Goal: Task Accomplishment & Management: Manage account settings

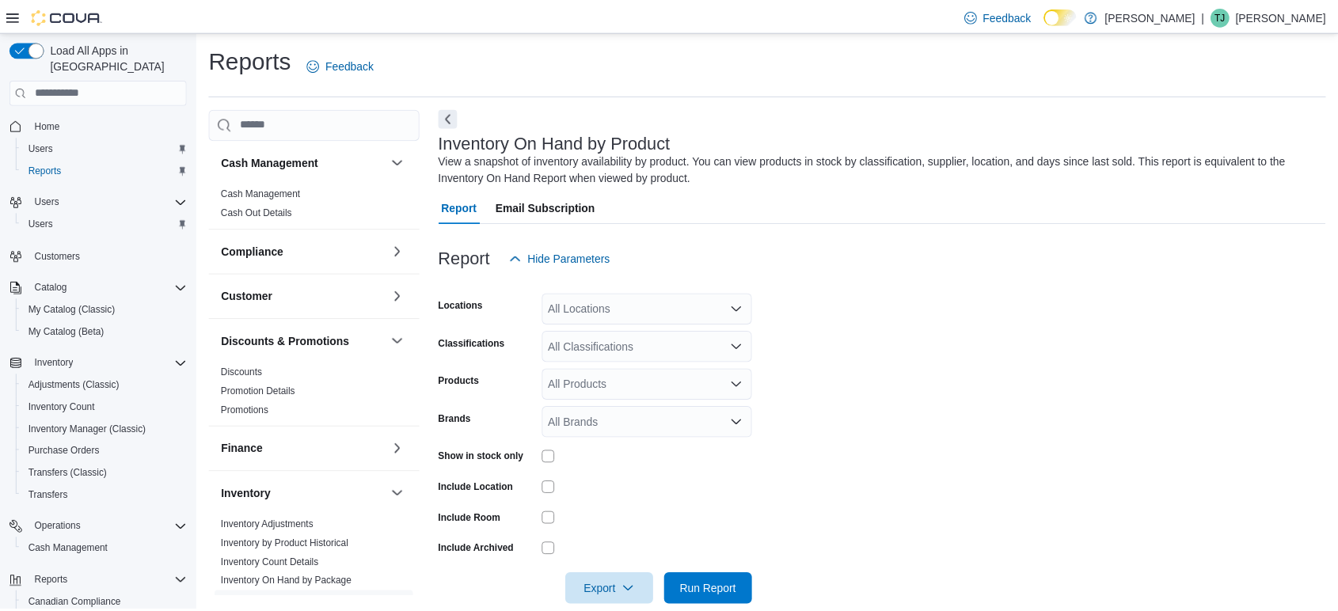
scroll to position [25, 0]
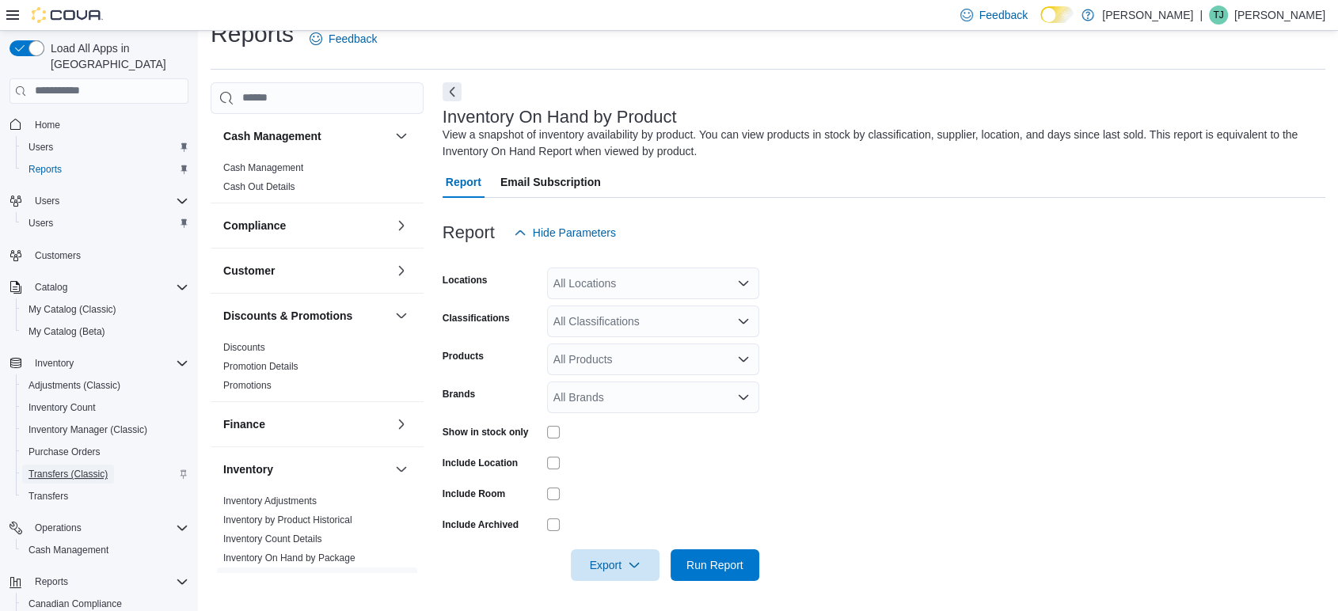
click at [70, 465] on span "Transfers (Classic)" at bounding box center [67, 474] width 79 height 19
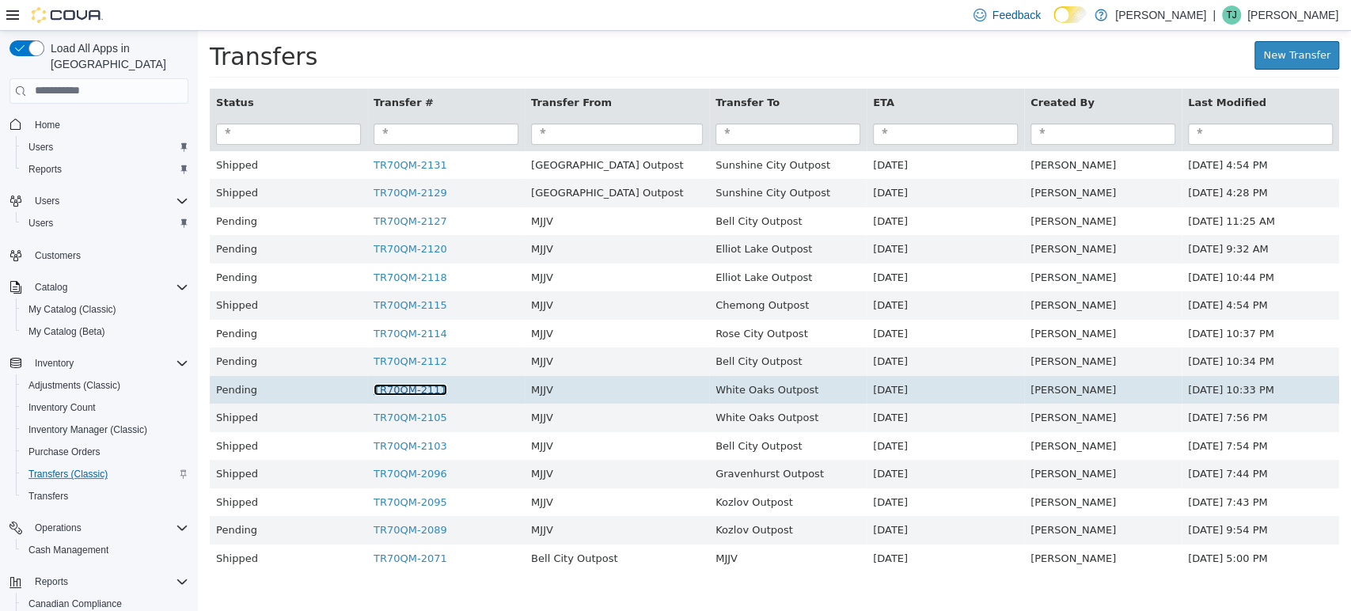
click at [429, 389] on link "TR70QM-2111" at bounding box center [411, 389] width 74 height 12
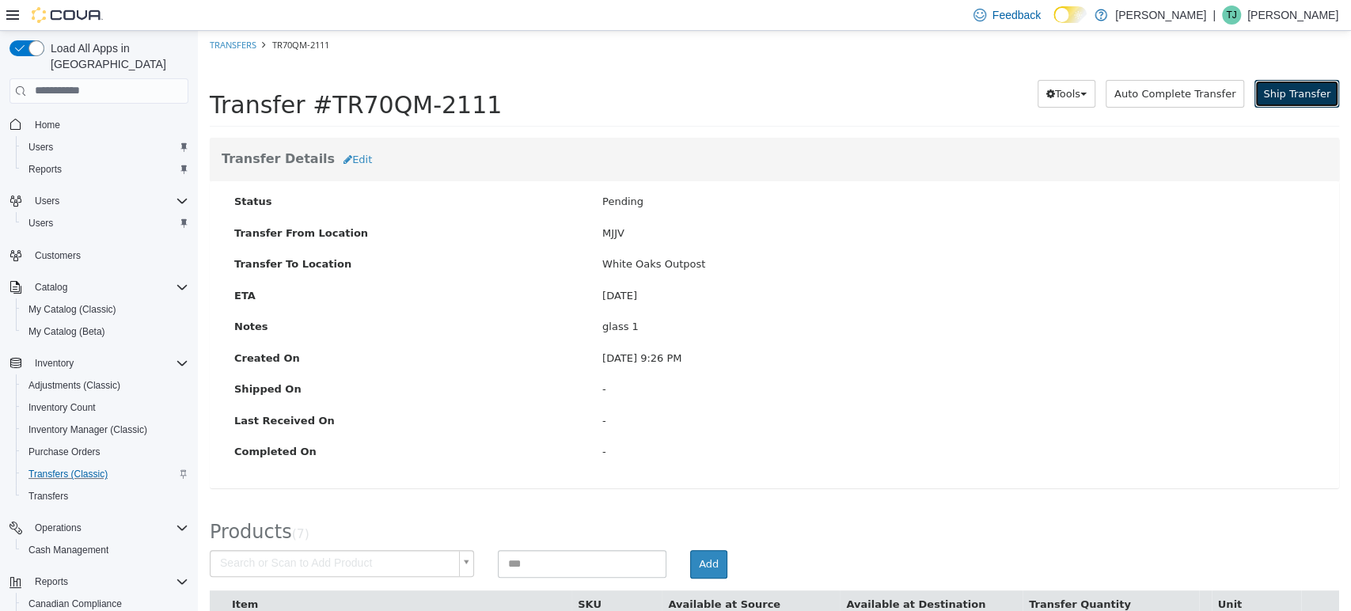
click at [1288, 92] on span "Ship Transfer" at bounding box center [1296, 93] width 67 height 12
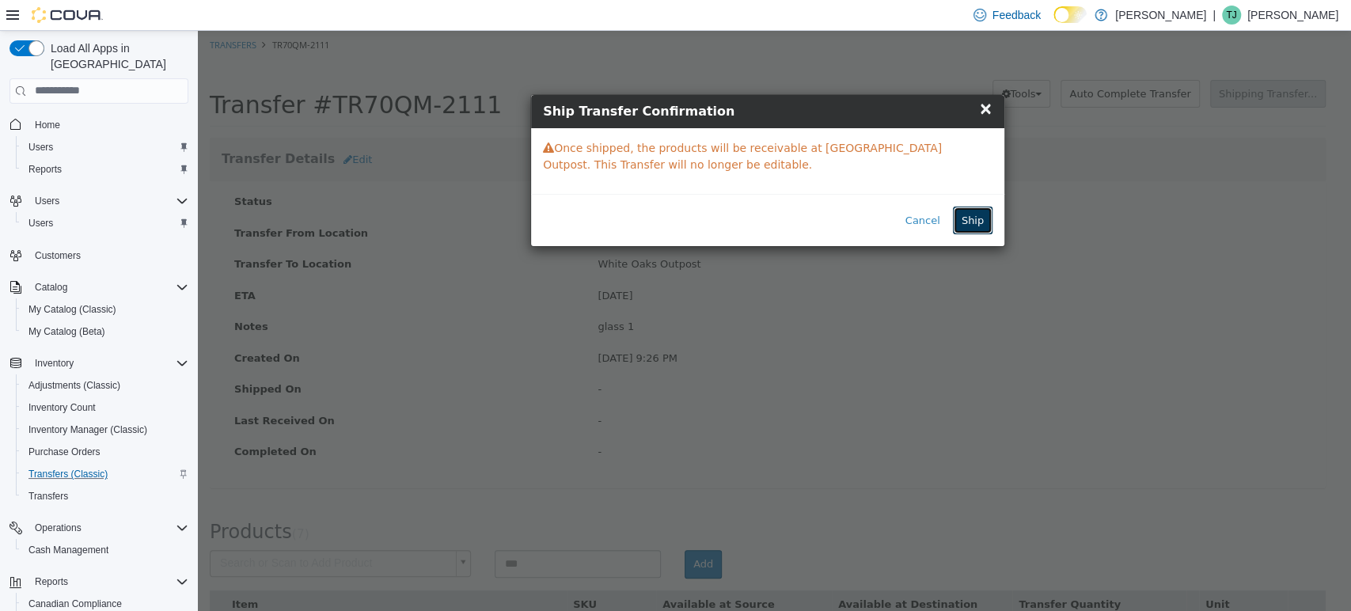
click at [979, 228] on button "Ship" at bounding box center [973, 220] width 40 height 28
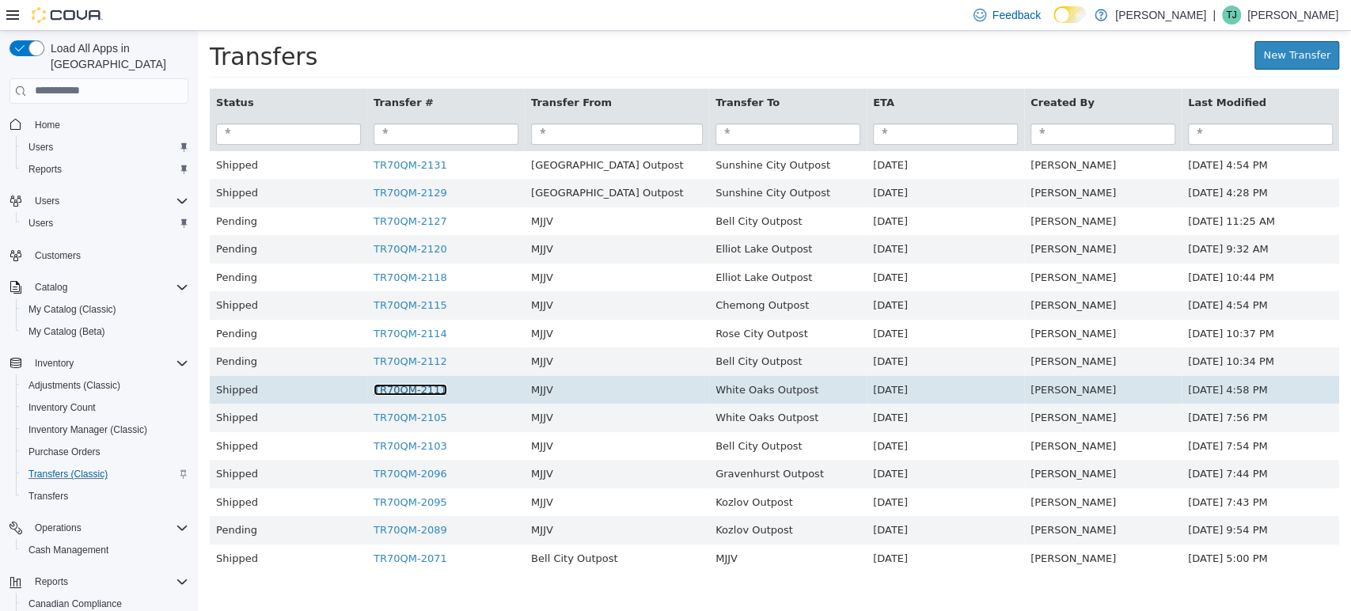
click at [429, 388] on link "TR70QM-2111" at bounding box center [411, 389] width 74 height 12
click at [416, 389] on link "TR70QM-2111" at bounding box center [411, 389] width 74 height 12
click at [412, 386] on link "TR70QM-2111" at bounding box center [411, 389] width 74 height 12
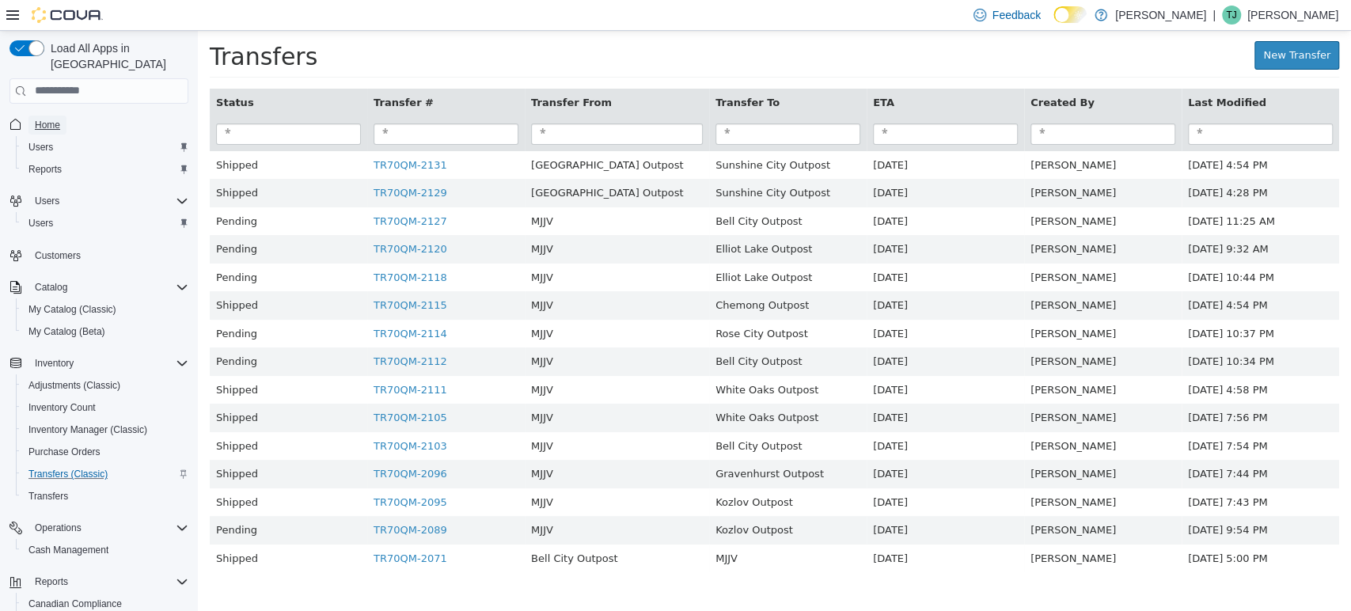
click at [54, 119] on span "Home" at bounding box center [47, 125] width 25 height 13
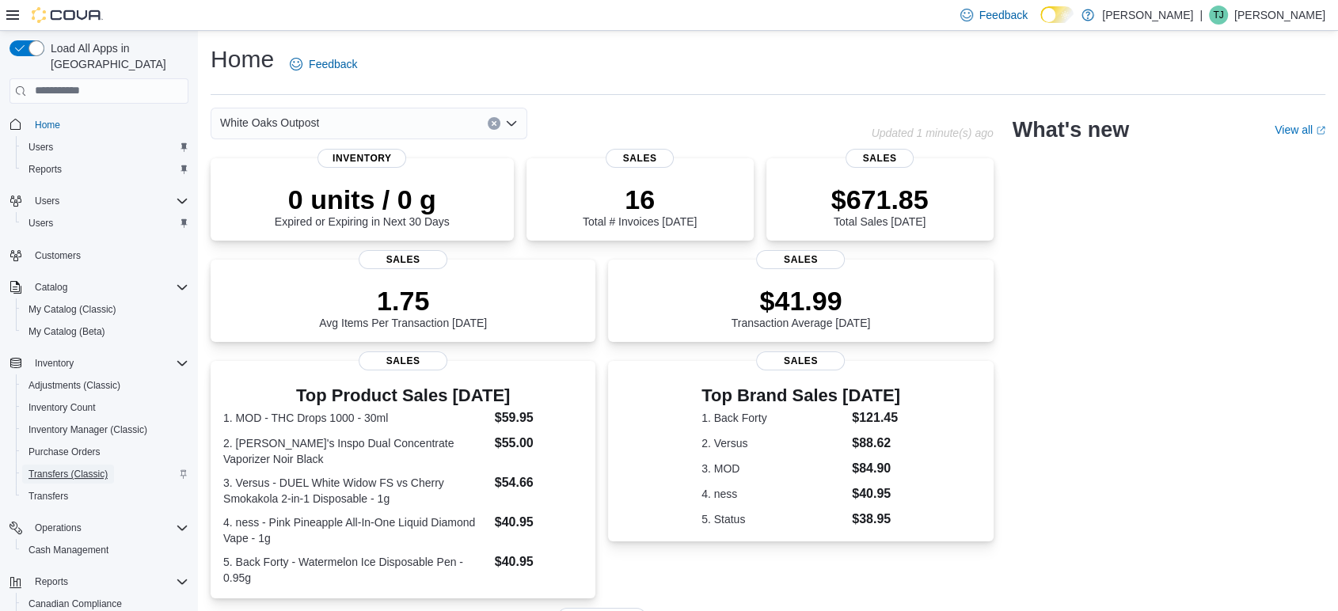
click at [70, 468] on span "Transfers (Classic)" at bounding box center [67, 474] width 79 height 13
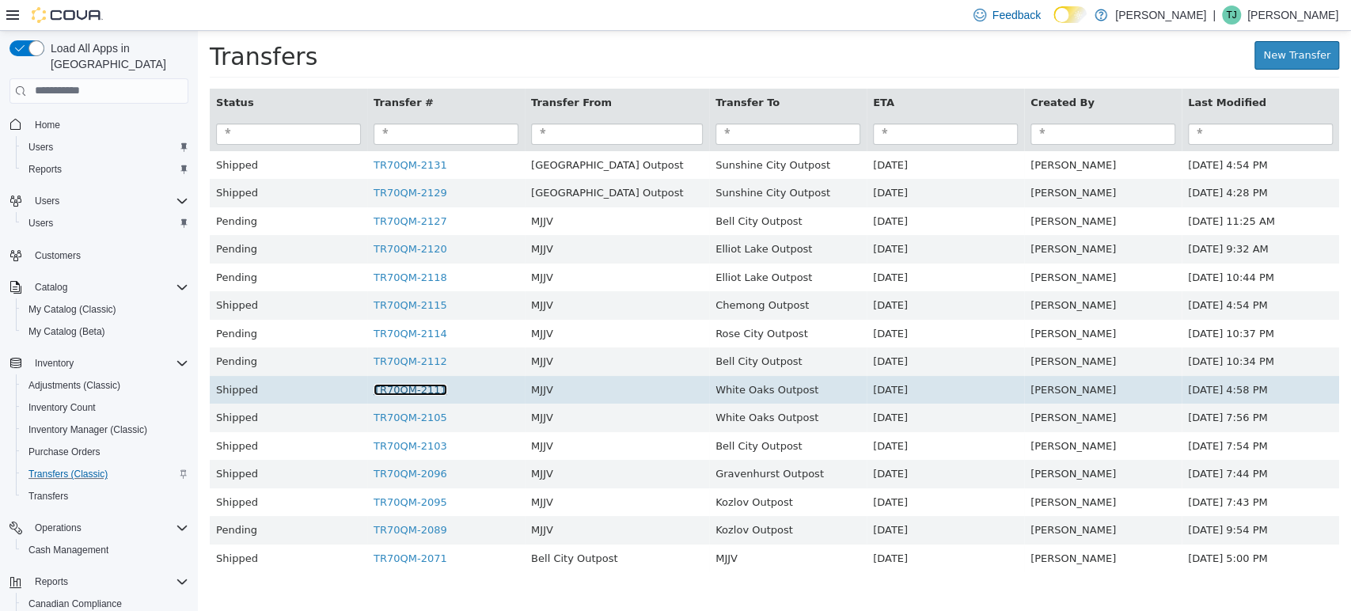
click at [414, 386] on link "TR70QM-2111" at bounding box center [411, 389] width 74 height 12
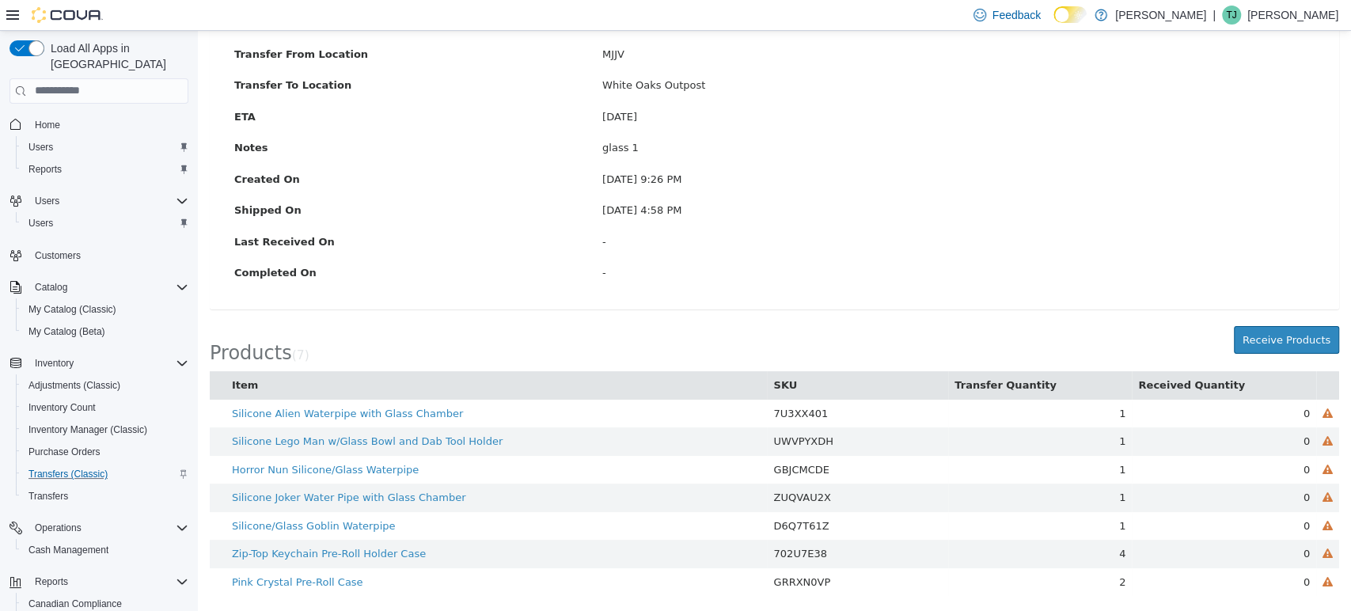
scroll to position [165, 0]
click at [1283, 331] on button "Receive Products" at bounding box center [1286, 339] width 105 height 28
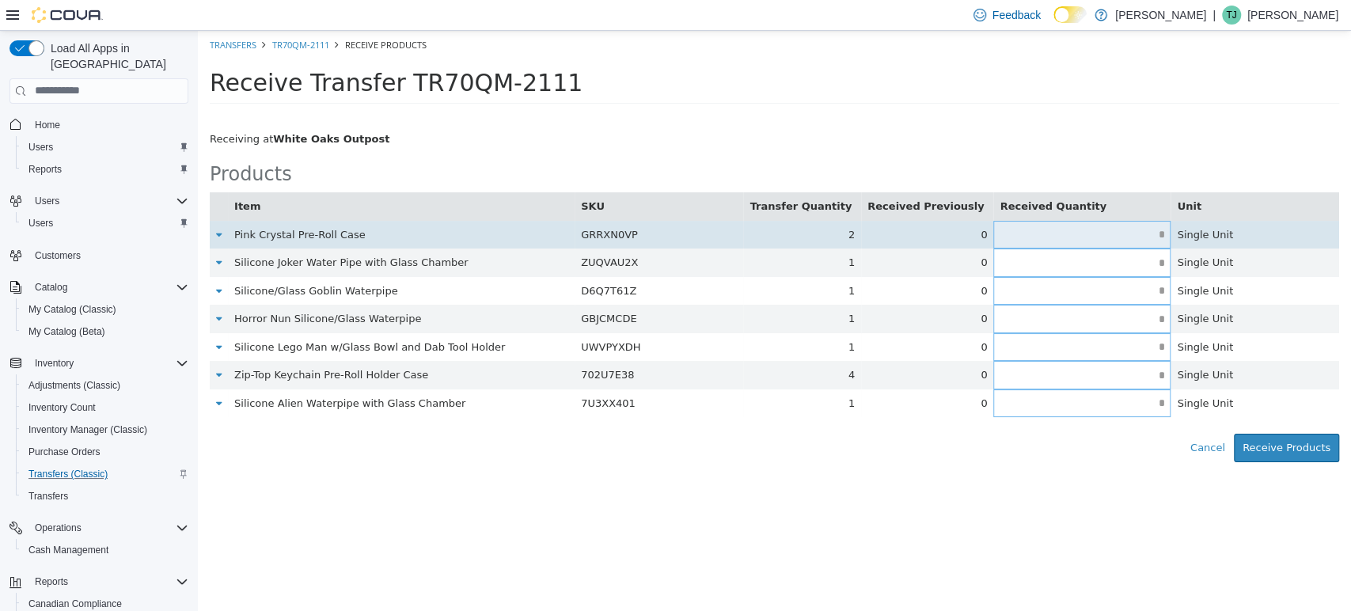
click at [1147, 236] on input "text" at bounding box center [1081, 234] width 177 height 12
type input "*"
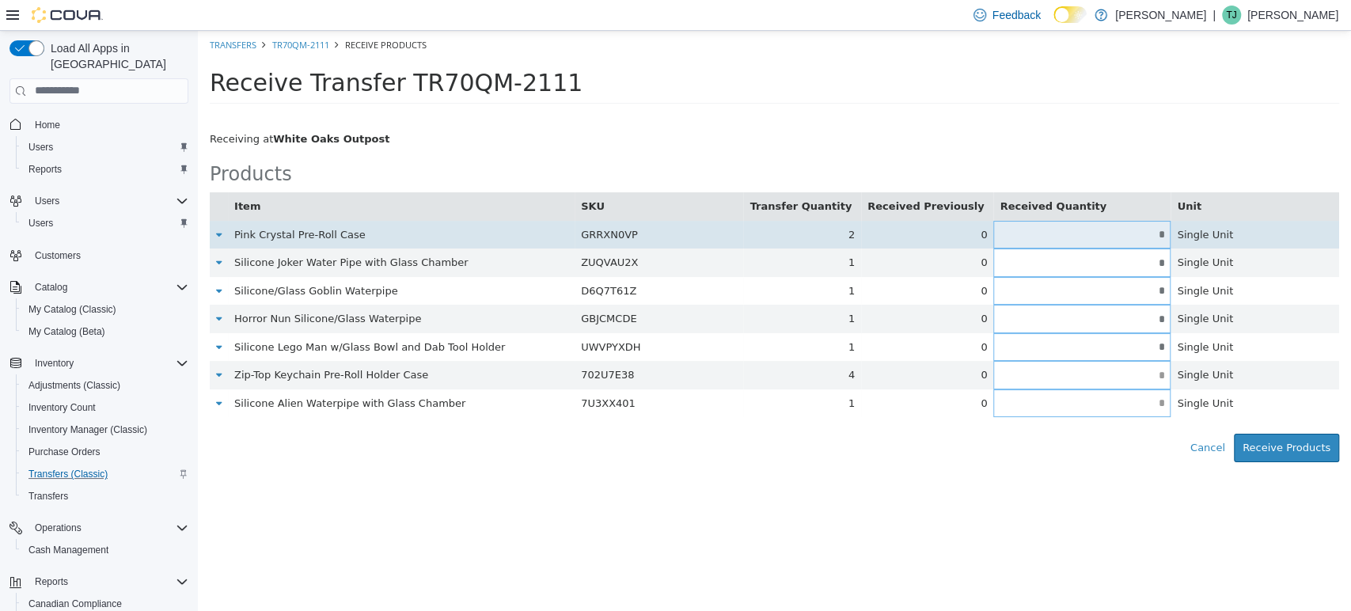
type input "*"
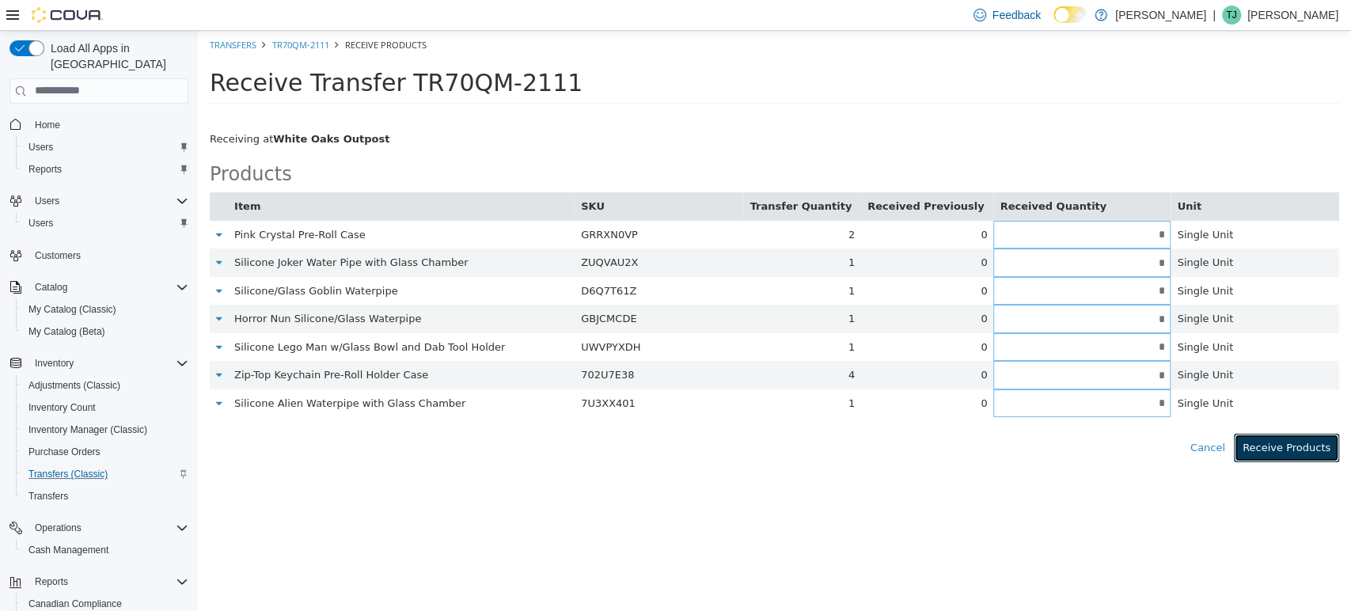
click at [1275, 452] on button "Receive Products" at bounding box center [1286, 447] width 105 height 28
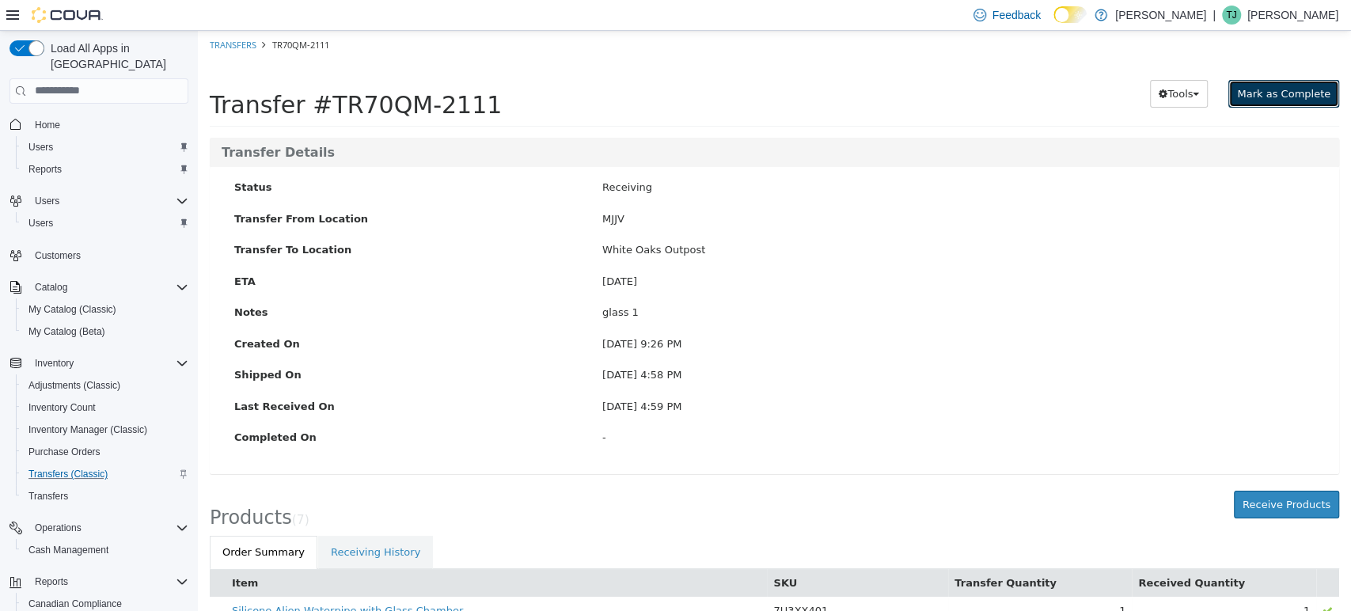
click at [1273, 90] on span "Mark as Complete" at bounding box center [1283, 93] width 93 height 12
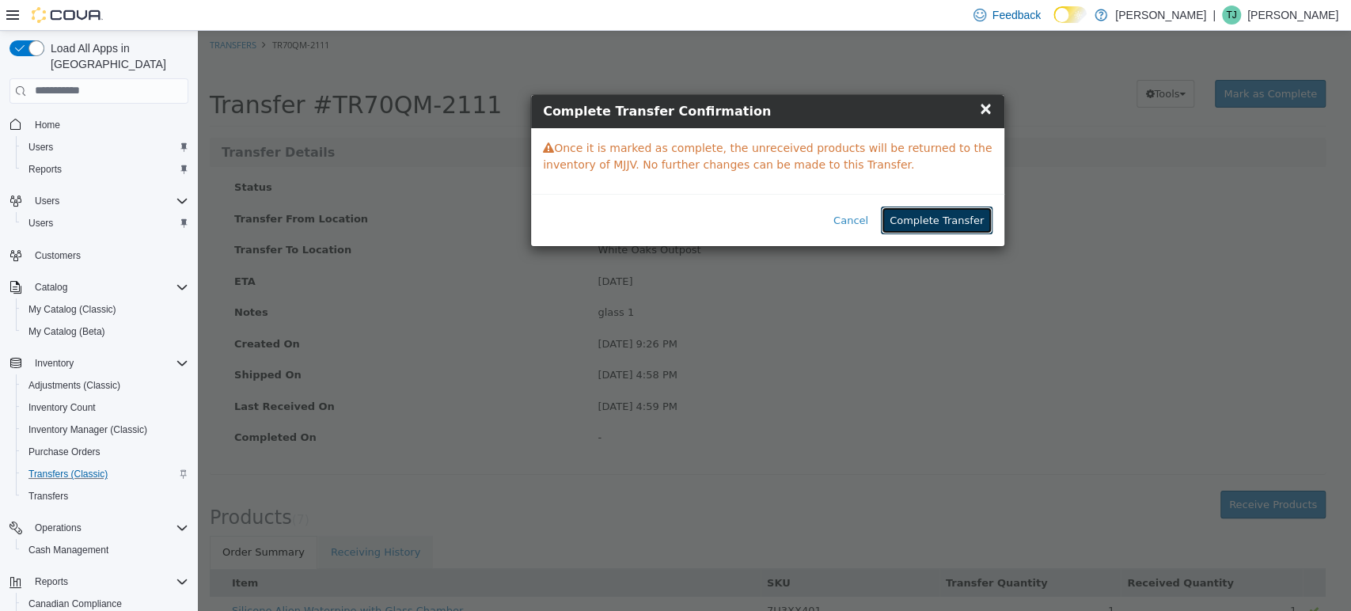
click at [958, 222] on button "Complete Transfer" at bounding box center [937, 220] width 112 height 28
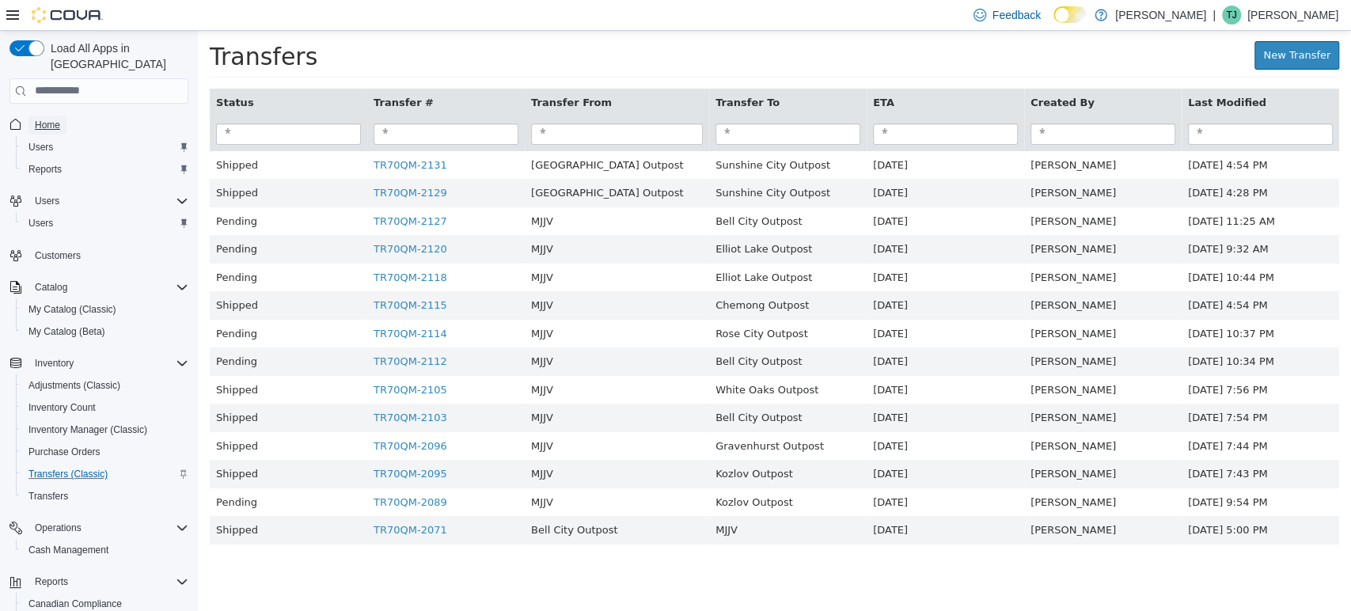
click at [38, 119] on span "Home" at bounding box center [47, 125] width 25 height 13
